Goal: Task Accomplishment & Management: Use online tool/utility

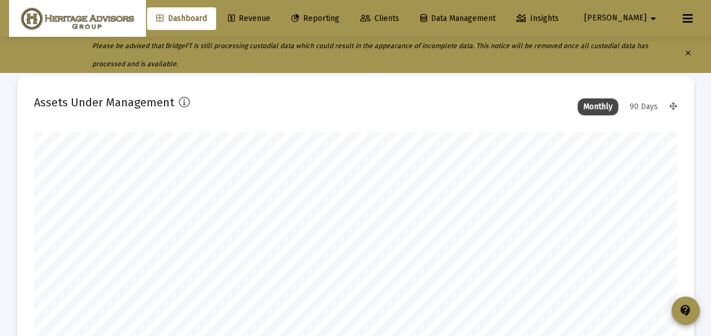
drag, startPoint x: 422, startPoint y: 15, endPoint x: 417, endPoint y: 18, distance: 5.8
click at [400, 15] on span "Clients" at bounding box center [379, 19] width 39 height 10
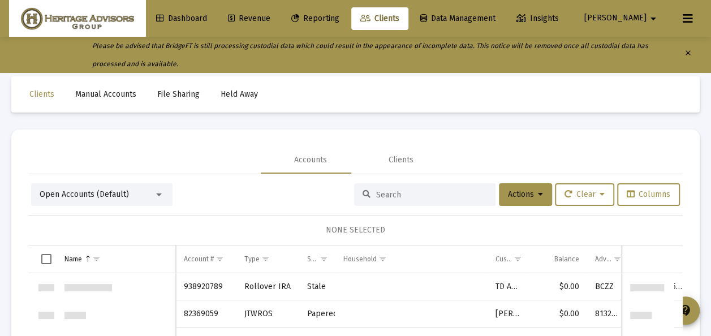
scroll to position [4346, 0]
click at [156, 197] on div at bounding box center [159, 194] width 10 height 9
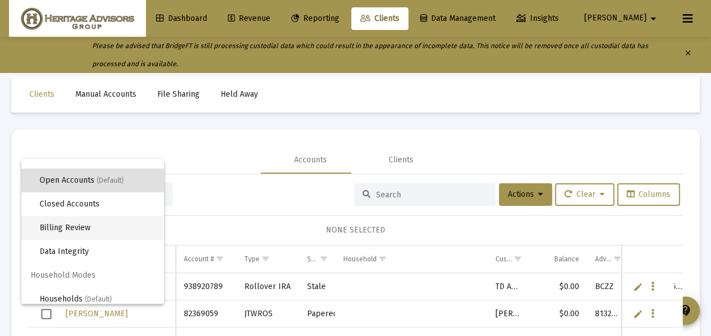
scroll to position [22, 0]
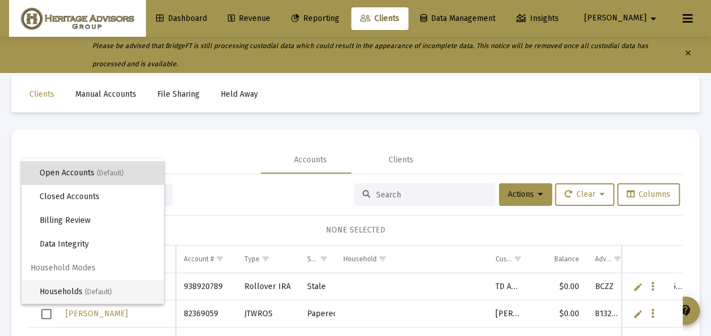
click at [75, 290] on span "Households (Default)" at bounding box center [97, 292] width 115 height 24
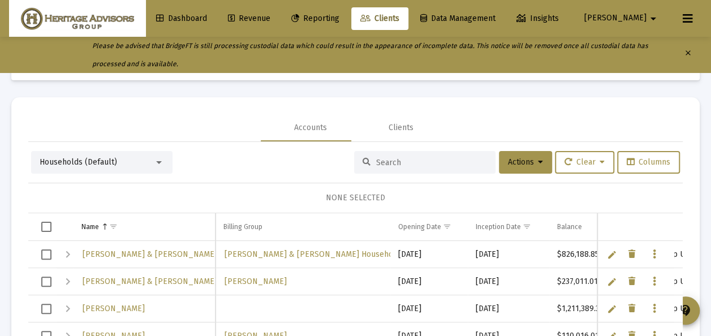
scroll to position [57, 0]
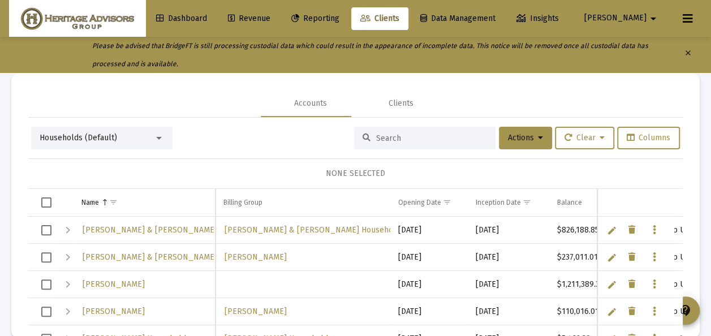
click at [158, 138] on div at bounding box center [159, 138] width 6 height 3
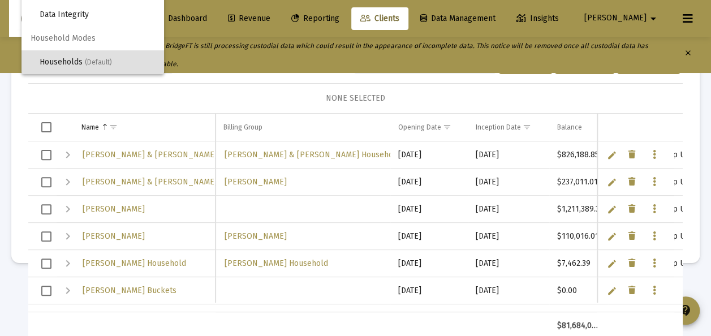
scroll to position [76, 0]
drag, startPoint x: 81, startPoint y: 60, endPoint x: 140, endPoint y: 101, distance: 71.6
click at [81, 59] on span "Households (Default)" at bounding box center [97, 62] width 115 height 24
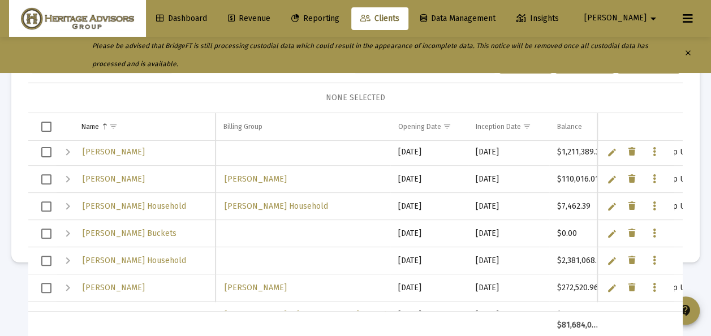
scroll to position [3746, 0]
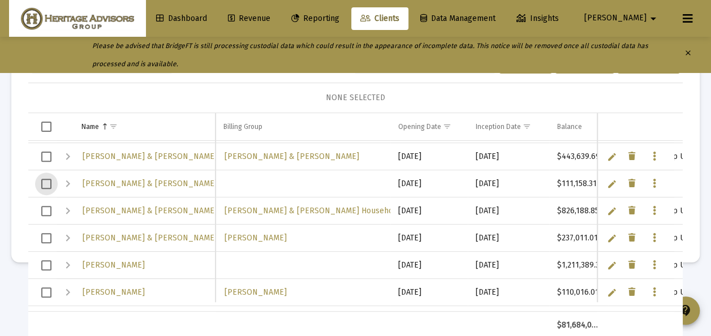
click at [46, 182] on span "Select row" at bounding box center [46, 184] width 10 height 10
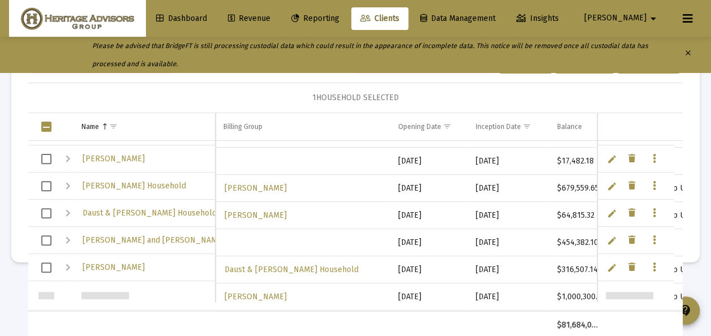
scroll to position [917, 0]
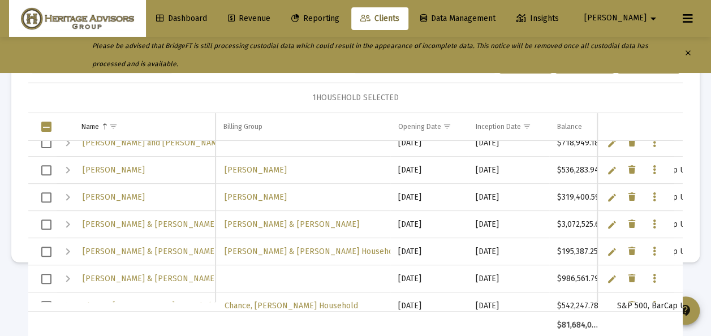
click at [44, 168] on span "Select row" at bounding box center [46, 170] width 10 height 10
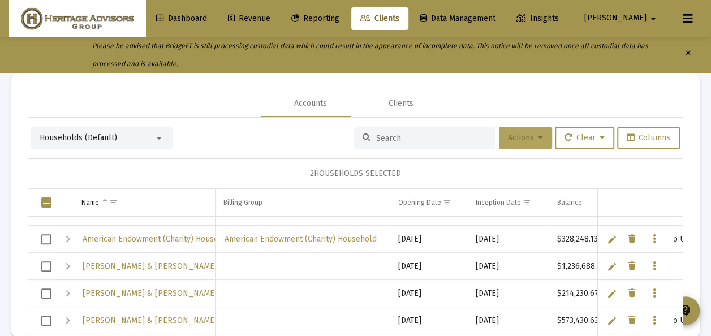
click at [521, 138] on span "Actions" at bounding box center [525, 138] width 35 height 10
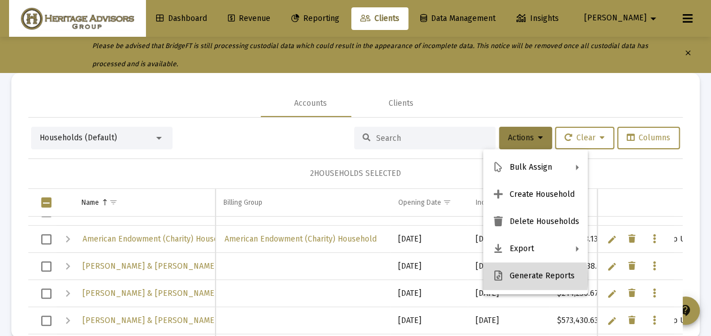
click at [525, 278] on button "Generate Reports" at bounding box center [535, 276] width 105 height 27
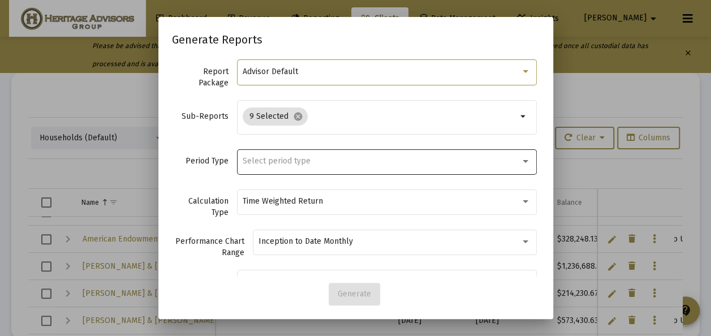
click at [268, 154] on div "Select period type" at bounding box center [387, 161] width 288 height 28
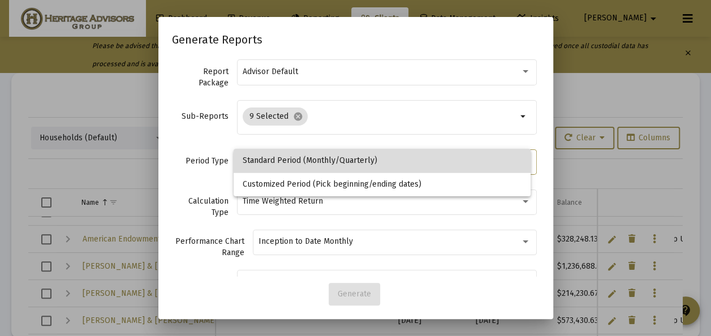
click at [274, 157] on span "Standard Period (Monthly/Quarterly)" at bounding box center [383, 161] width 280 height 24
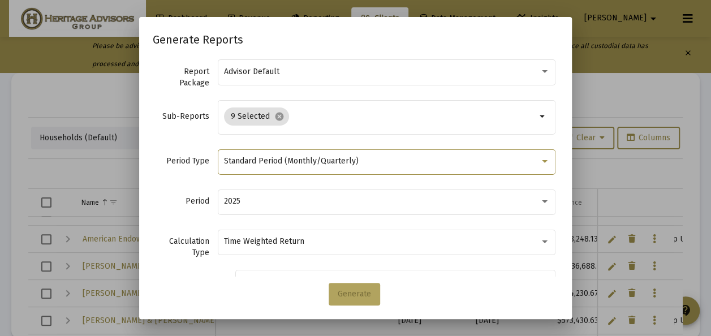
click at [353, 293] on span "Generate" at bounding box center [354, 294] width 33 height 10
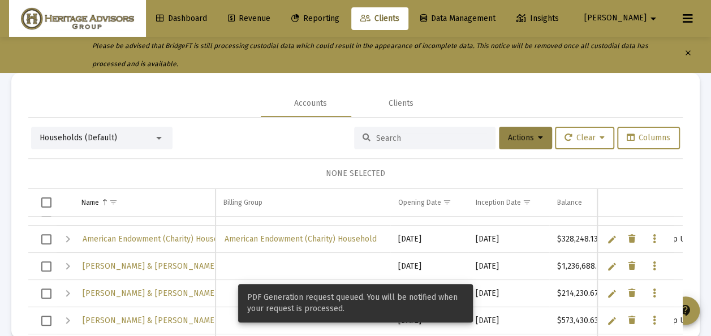
click at [158, 137] on div at bounding box center [159, 138] width 6 height 3
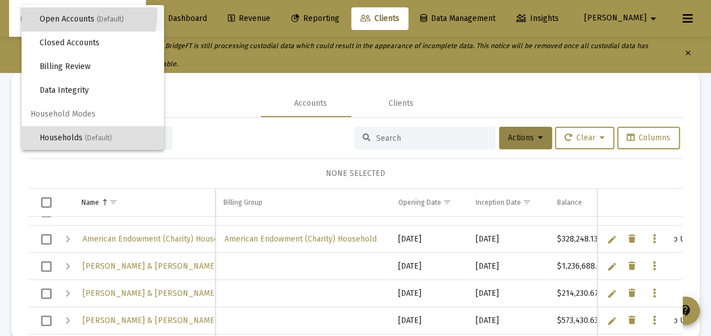
click at [82, 15] on span "Open Accounts (Default)" at bounding box center [97, 19] width 115 height 24
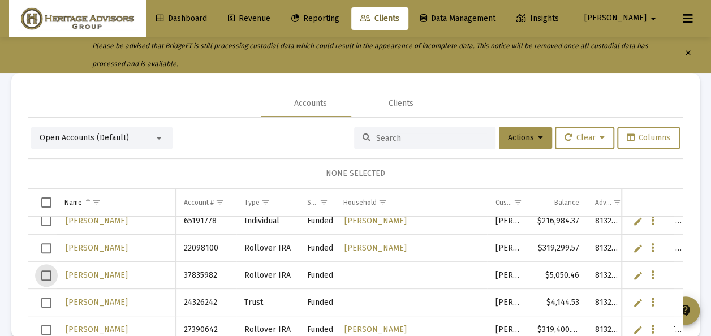
click at [44, 273] on span "Select row" at bounding box center [46, 276] width 10 height 10
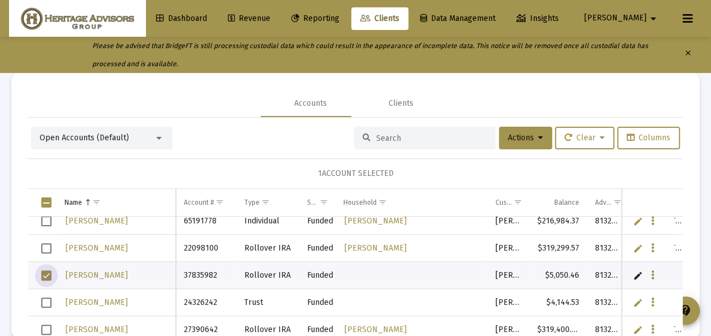
click at [46, 303] on span "Select row" at bounding box center [46, 303] width 10 height 10
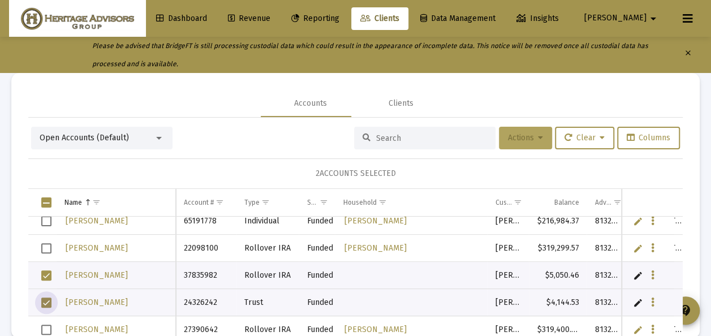
click at [508, 139] on span "Actions" at bounding box center [525, 138] width 35 height 10
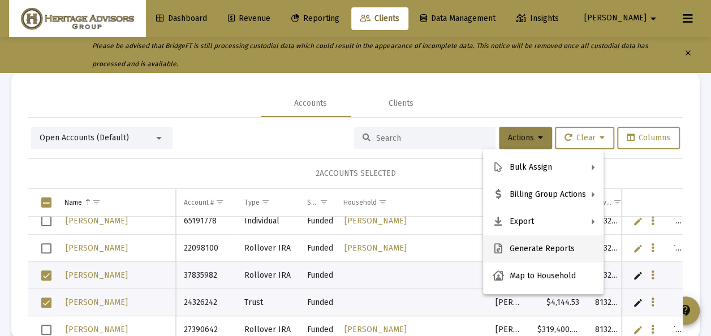
click at [515, 247] on button "Generate Reports" at bounding box center [543, 248] width 121 height 27
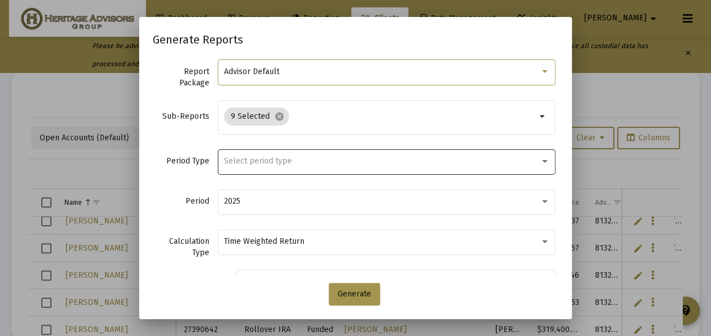
click at [265, 161] on span "Select period type" at bounding box center [258, 161] width 68 height 10
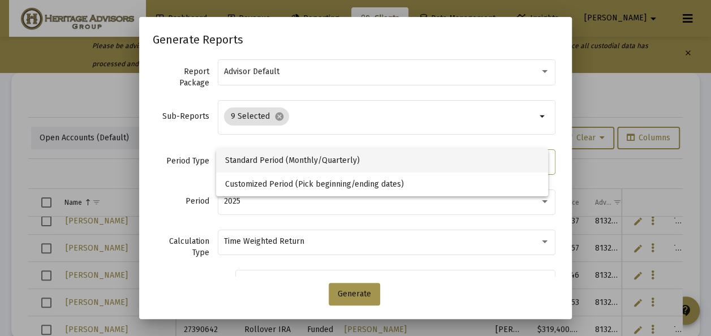
click at [265, 161] on span "Standard Period (Monthly/Quarterly)" at bounding box center [382, 161] width 314 height 24
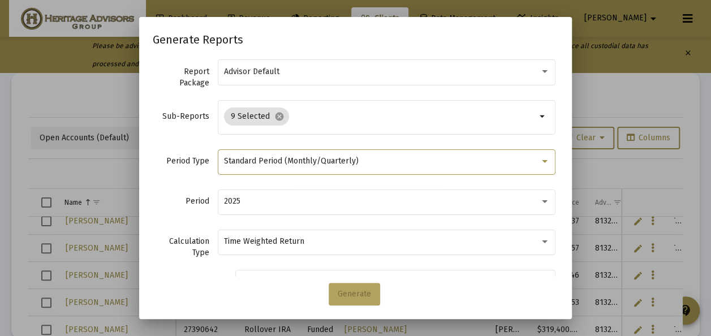
click at [354, 293] on span "Generate" at bounding box center [354, 294] width 33 height 10
